Goal: Find specific page/section: Find specific page/section

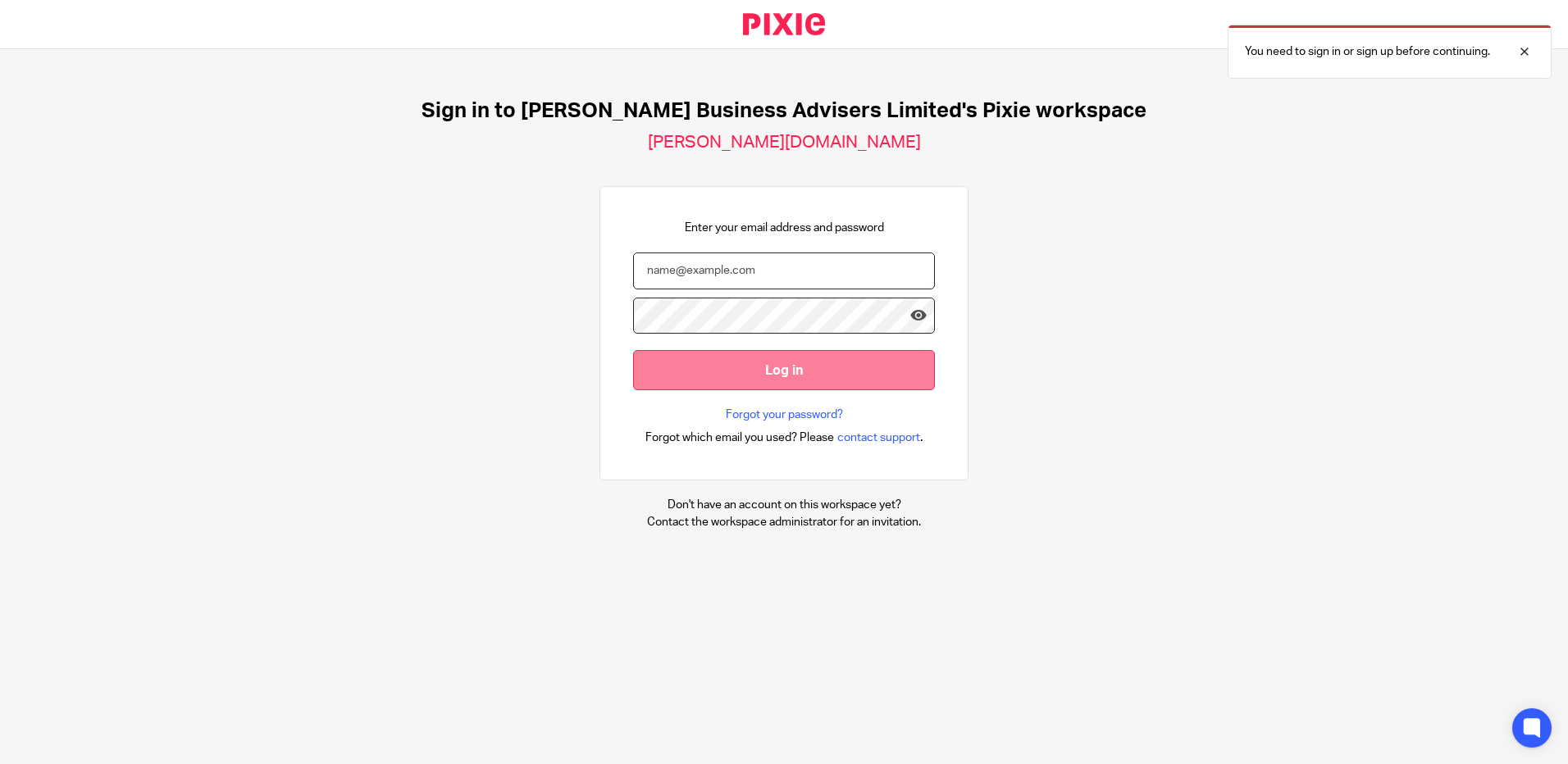
type input "[PERSON_NAME][EMAIL_ADDRESS][DOMAIN_NAME]"
click at [766, 369] on input "Log in" at bounding box center [784, 371] width 301 height 41
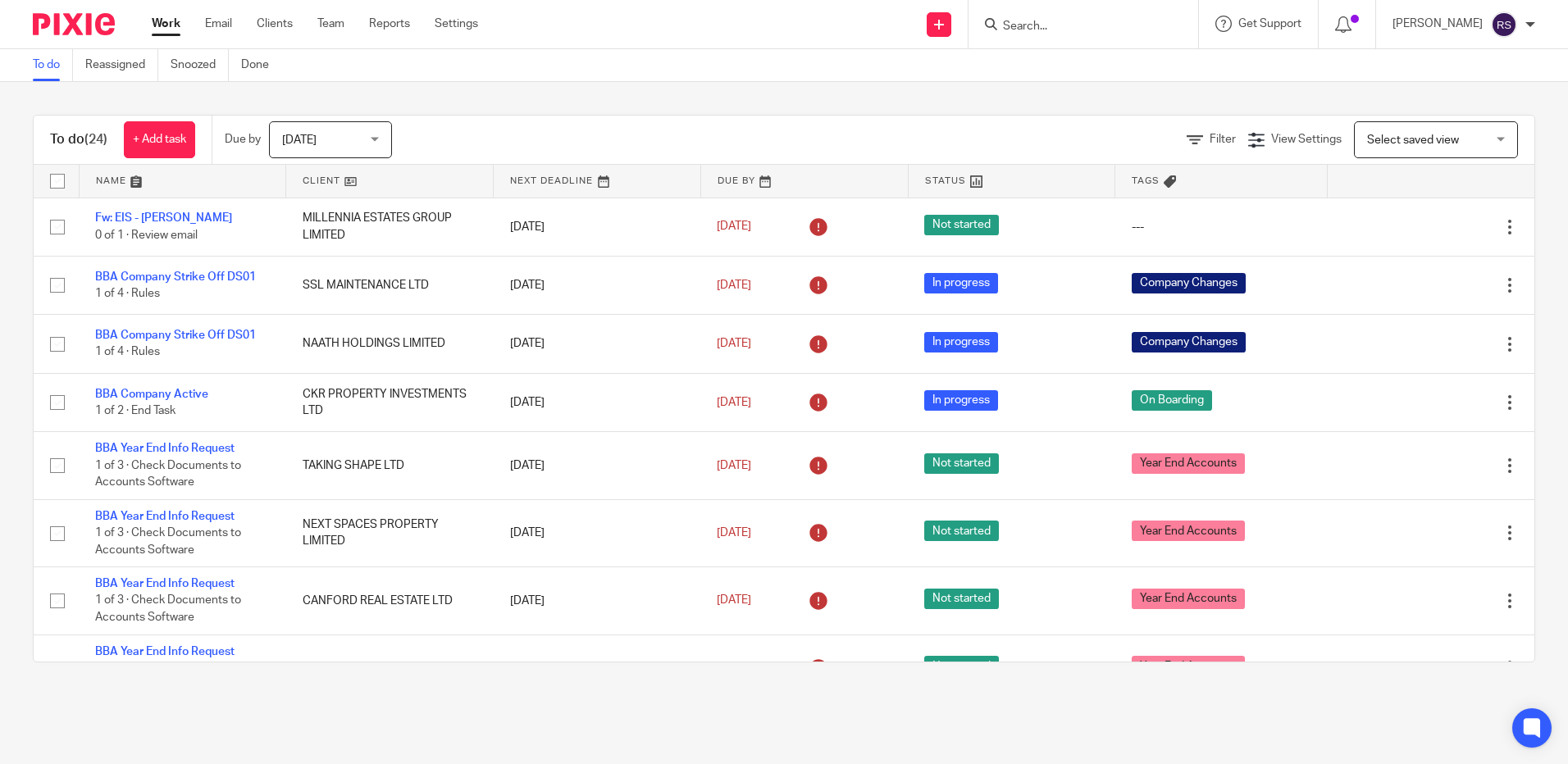
click at [1055, 25] on input "Search" at bounding box center [1075, 26] width 148 height 14
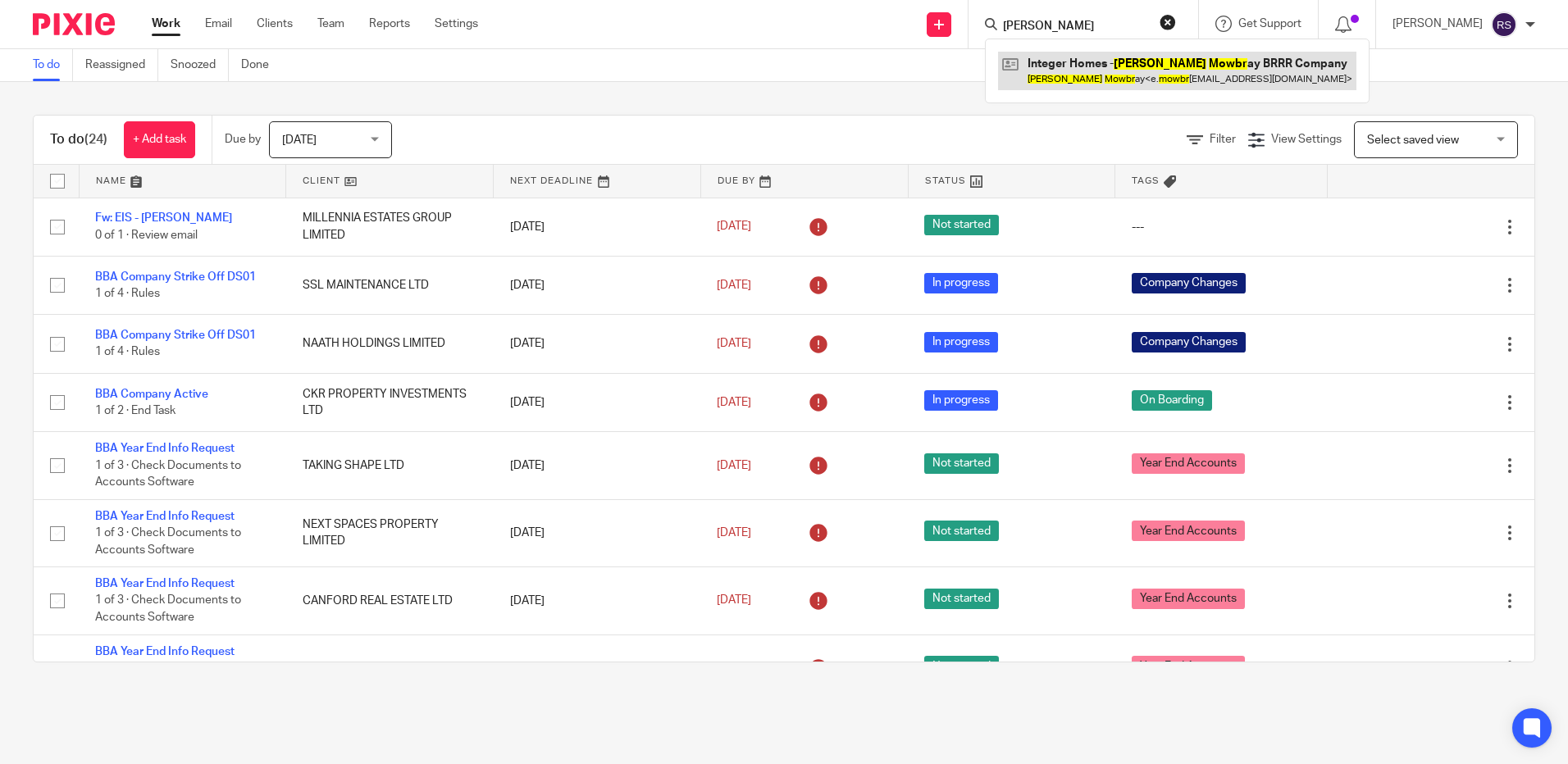
type input "emma mowbr"
click at [1166, 53] on link at bounding box center [1177, 70] width 359 height 38
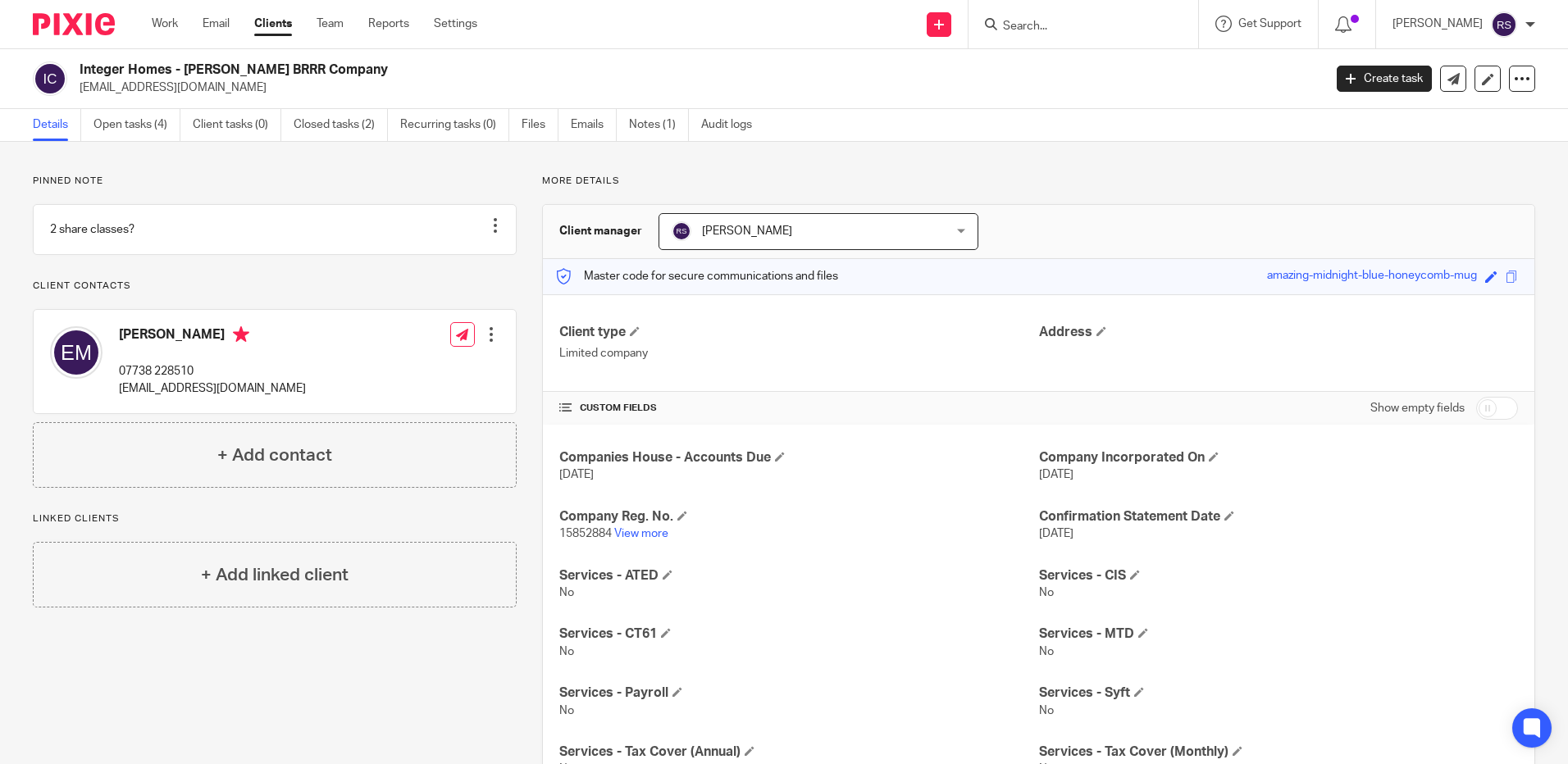
click at [1069, 19] on input "Search" at bounding box center [1075, 26] width 148 height 14
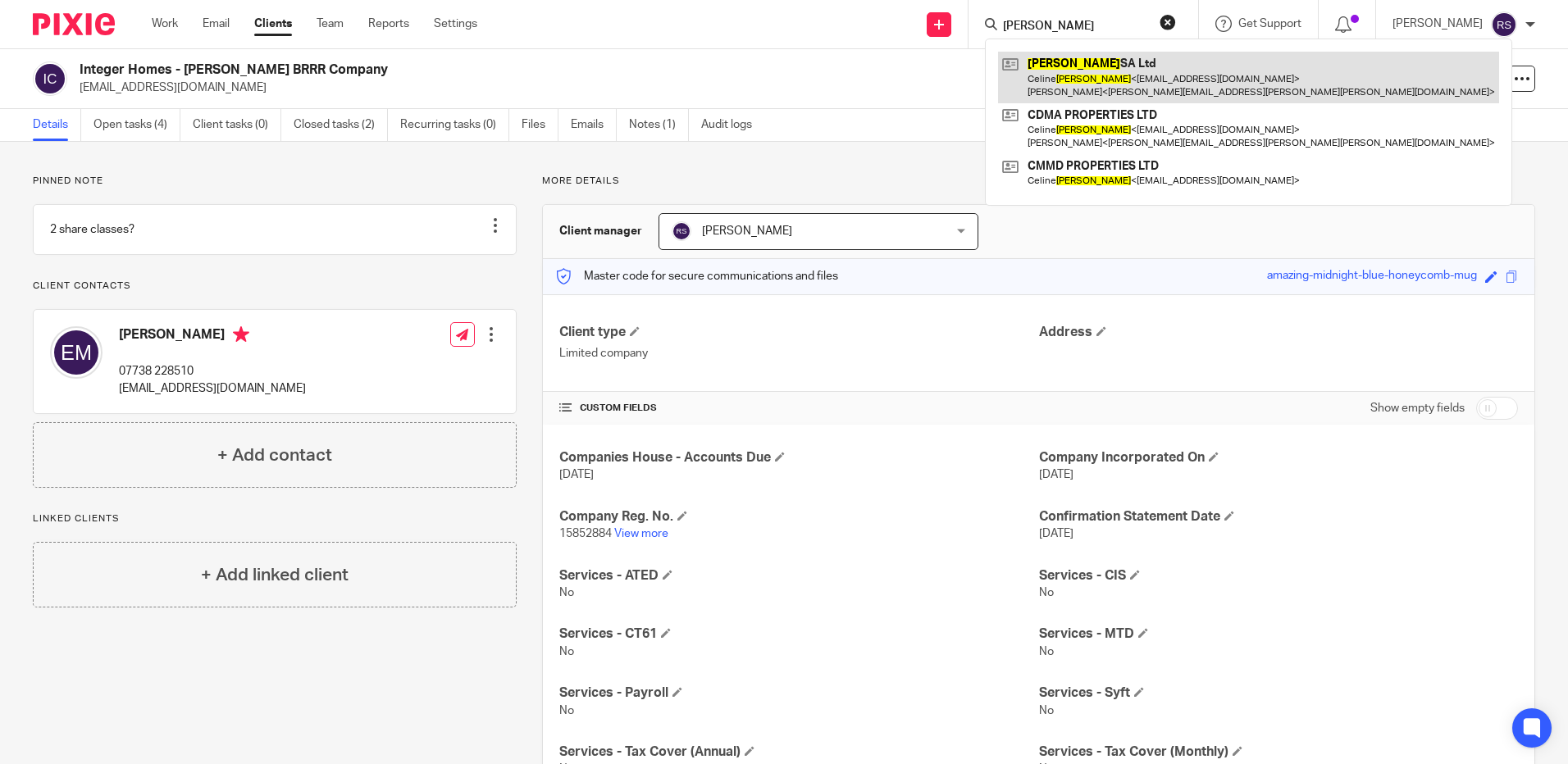
type input "dubois"
click at [1077, 74] on link at bounding box center [1249, 77] width 502 height 51
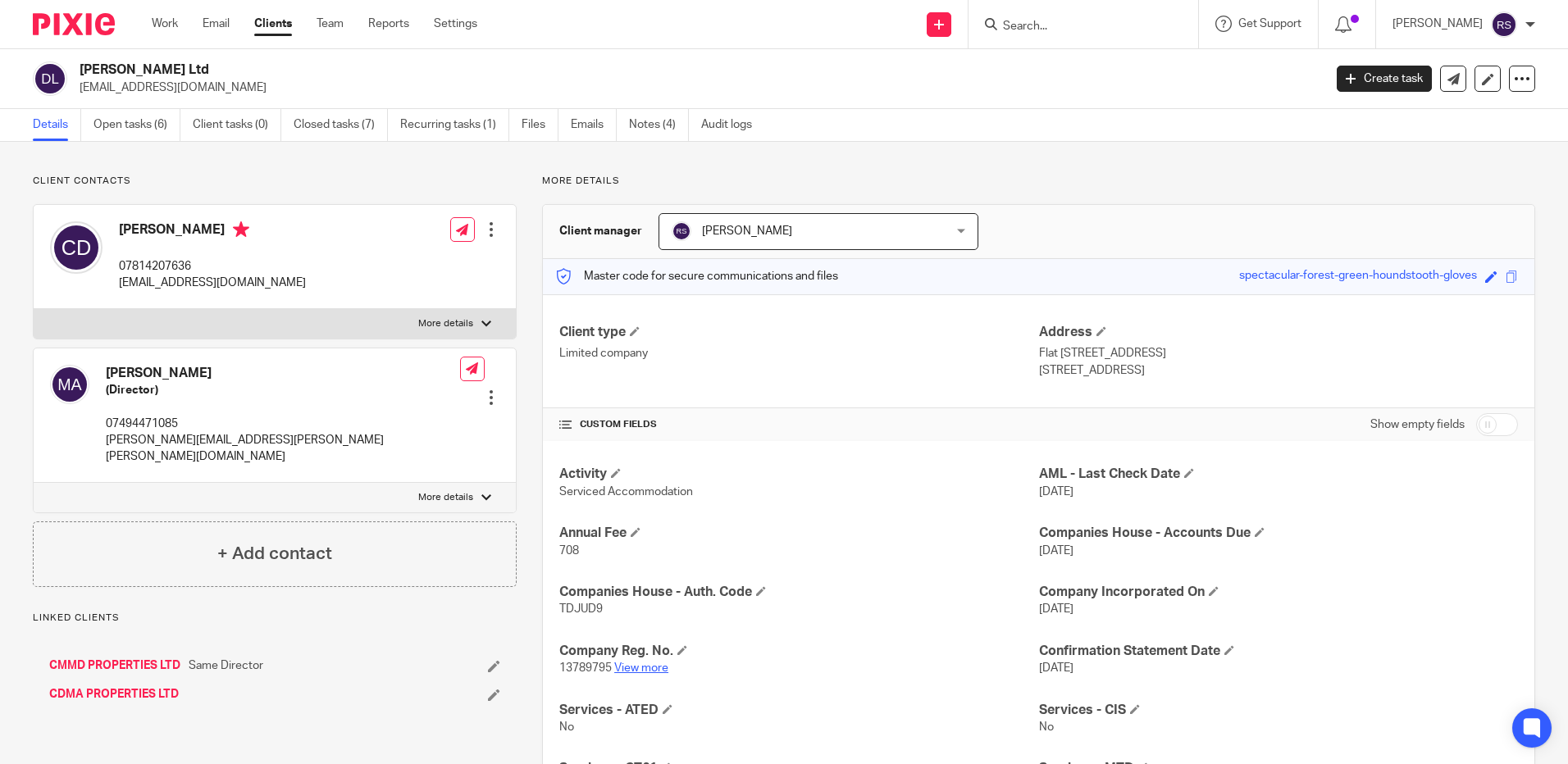
click at [648, 669] on link "View more" at bounding box center [642, 669] width 54 height 12
